Goal: Task Accomplishment & Management: Manage account settings

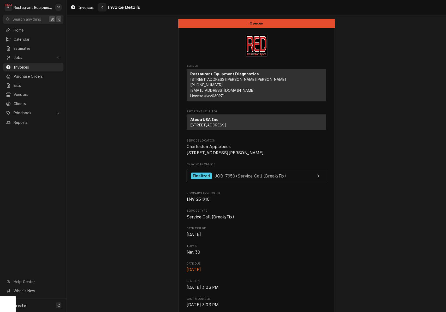
click at [103, 8] on icon "Navigate back" at bounding box center [103, 7] width 2 height 3
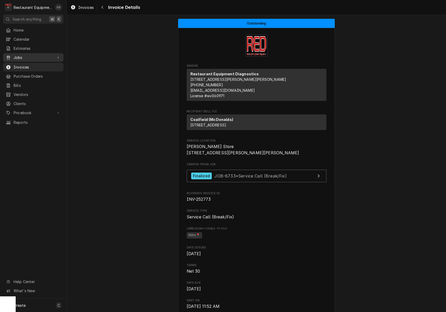
click at [20, 57] on span "Jobs" at bounding box center [33, 57] width 39 height 5
click at [19, 64] on span "Jobs" at bounding box center [37, 66] width 47 height 5
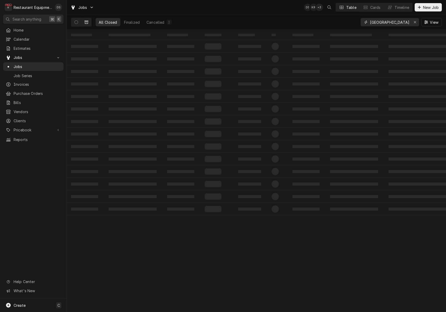
drag, startPoint x: 412, startPoint y: 22, endPoint x: 401, endPoint y: 21, distance: 11.8
click at [412, 23] on div "Erase input" at bounding box center [414, 22] width 5 height 5
click at [392, 21] on input "Dynamic Content Wrapper" at bounding box center [394, 22] width 49 height 8
type input "8405"
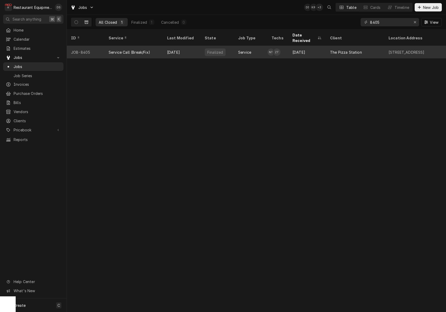
click at [261, 46] on div "Service" at bounding box center [250, 52] width 33 height 13
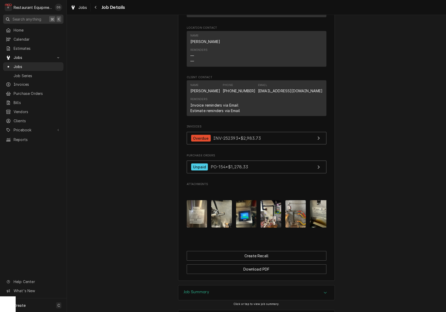
scroll to position [396, 0]
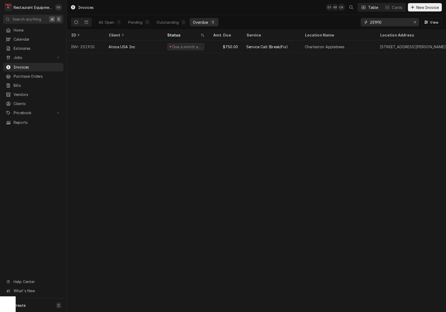
click at [400, 23] on input "251910" at bounding box center [389, 22] width 39 height 8
type input "the pizza station"
click at [172, 22] on div "Outstanding" at bounding box center [168, 22] width 22 height 5
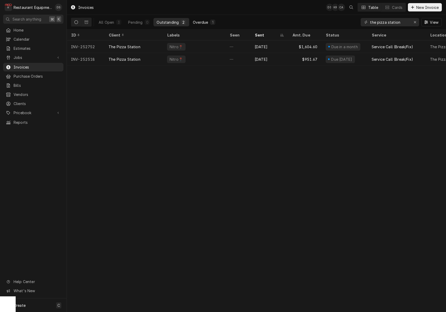
click at [205, 20] on div "Overdue" at bounding box center [200, 22] width 15 height 5
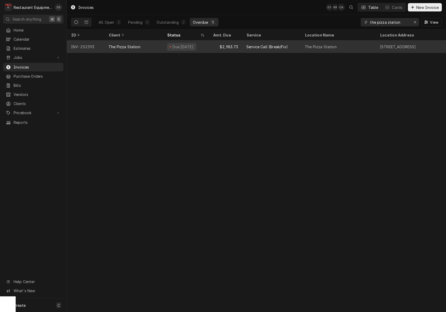
click at [311, 47] on div "The Pizza Station" at bounding box center [321, 46] width 32 height 5
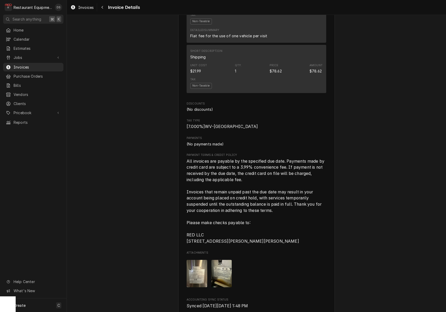
scroll to position [987, 0]
click at [105, 7] on div "Navigate back" at bounding box center [102, 7] width 5 height 5
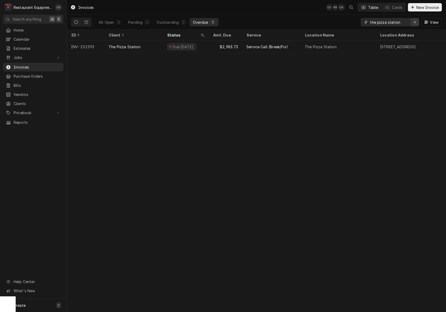
click at [413, 22] on div "Erase input" at bounding box center [414, 22] width 5 height 5
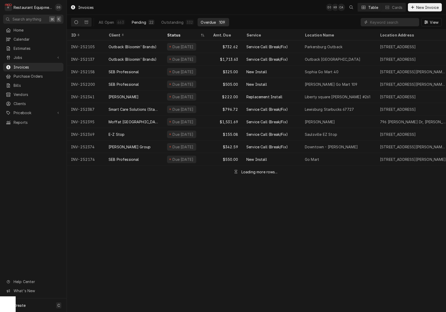
click at [146, 21] on button "Pending 22" at bounding box center [143, 22] width 29 height 8
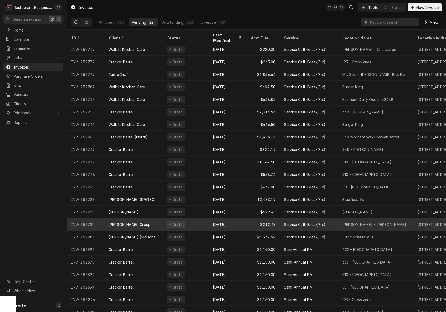
click at [143, 221] on div "[PERSON_NAME] Group" at bounding box center [133, 224] width 58 height 13
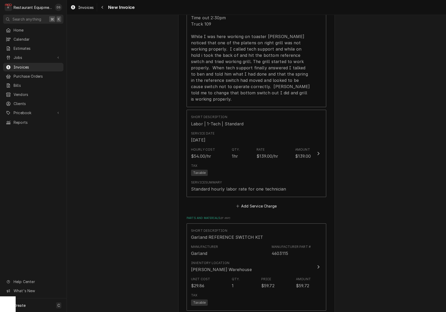
scroll to position [432, 0]
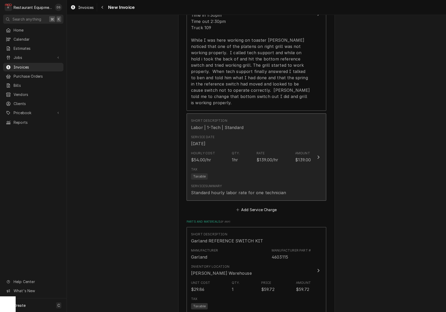
click at [253, 184] on div "Service Summary Standard hourly labor rate for one technician" at bounding box center [238, 190] width 95 height 12
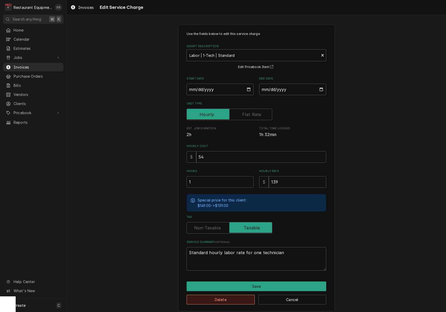
click at [230, 298] on button "Delete" at bounding box center [221, 300] width 68 height 10
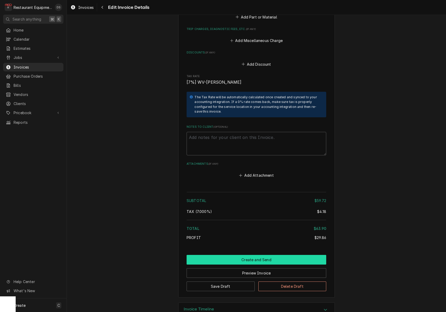
click at [250, 255] on button "Create and Send" at bounding box center [257, 260] width 140 height 10
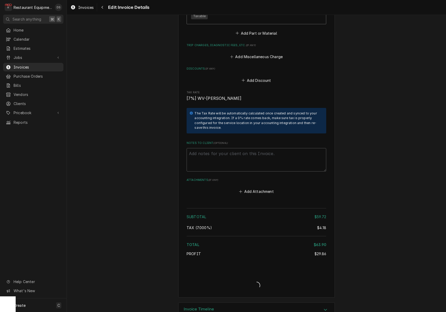
type textarea "x"
